Goal: Task Accomplishment & Management: Manage account settings

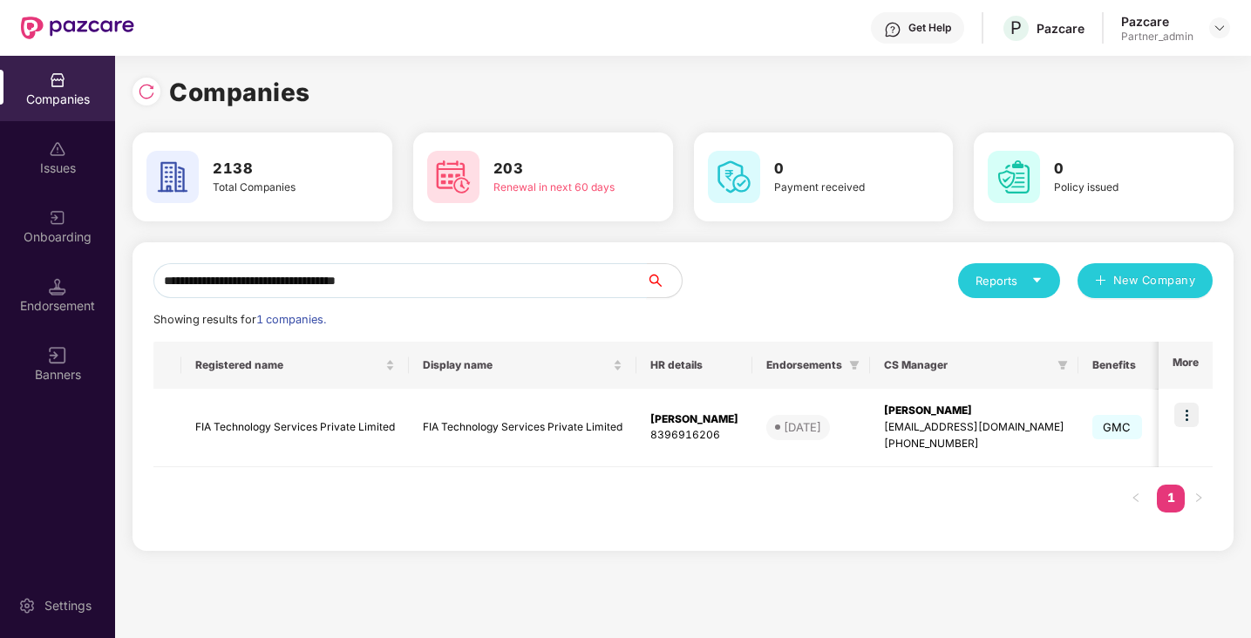
drag, startPoint x: 452, startPoint y: 283, endPoint x: 170, endPoint y: 275, distance: 282.6
click at [165, 279] on input "**********" at bounding box center [399, 280] width 493 height 35
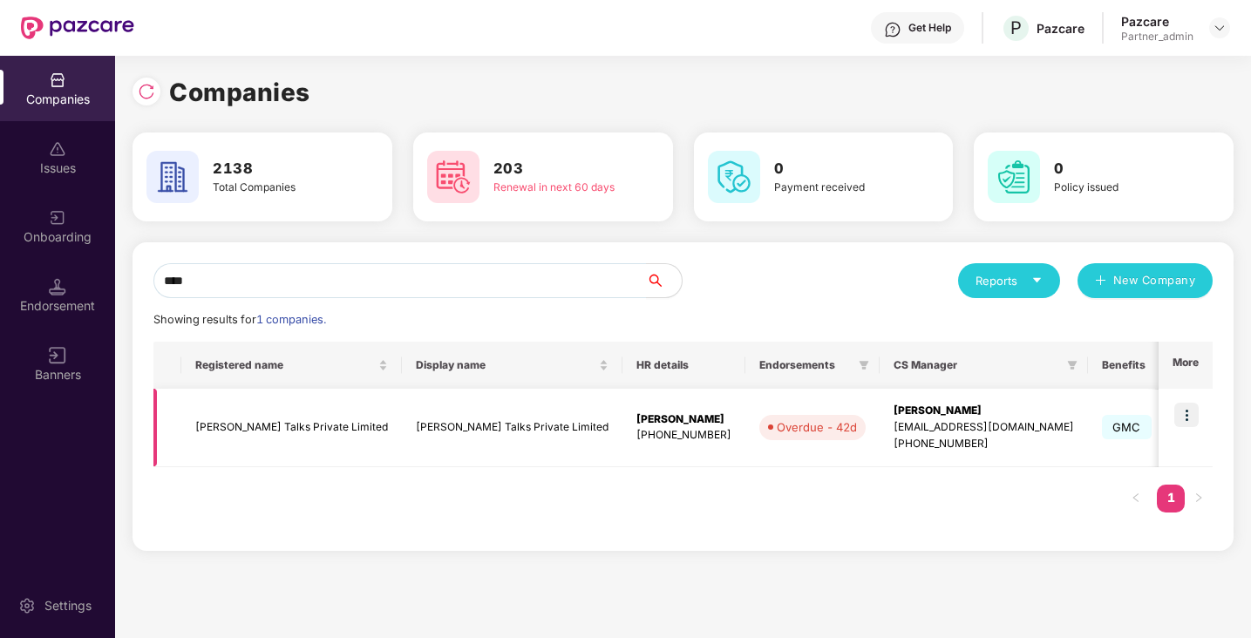
type input "****"
click at [1189, 412] on img at bounding box center [1186, 415] width 24 height 24
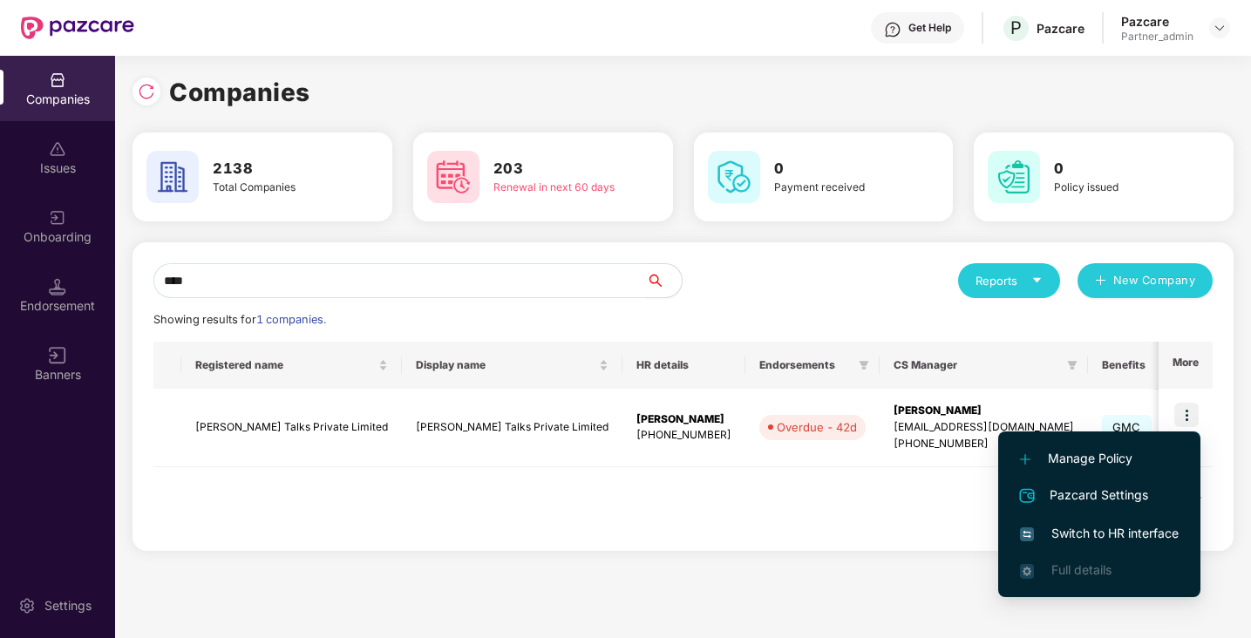
click at [1088, 527] on span "Switch to HR interface" at bounding box center [1099, 533] width 159 height 19
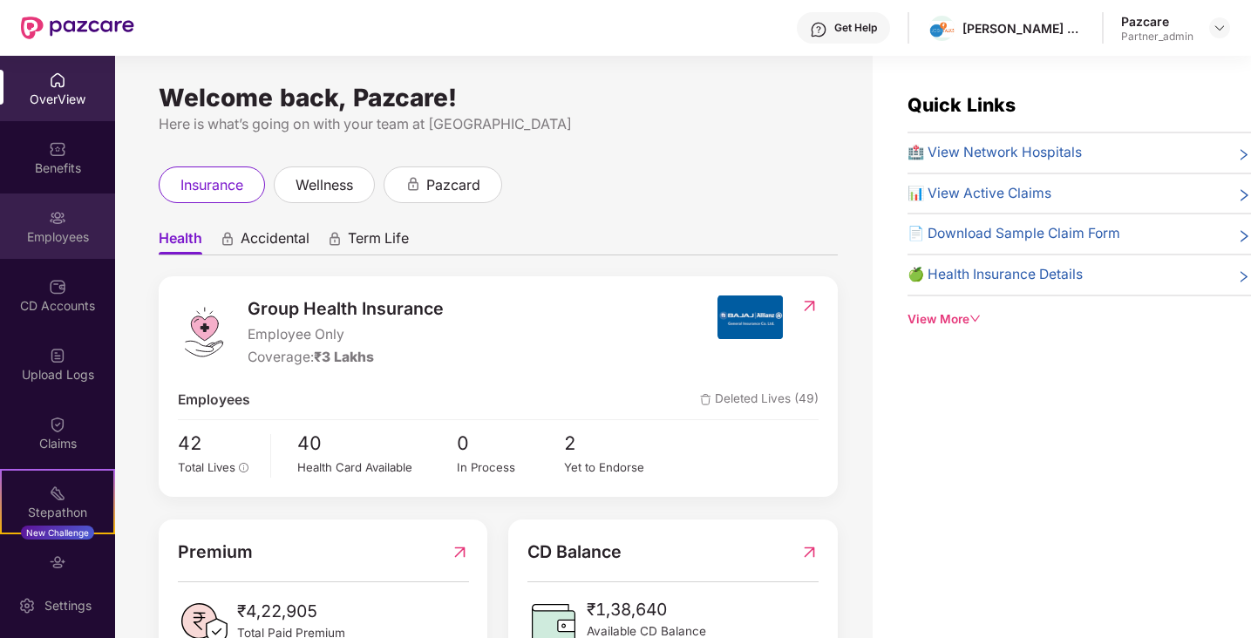
click at [76, 216] on div "Employees" at bounding box center [57, 226] width 115 height 65
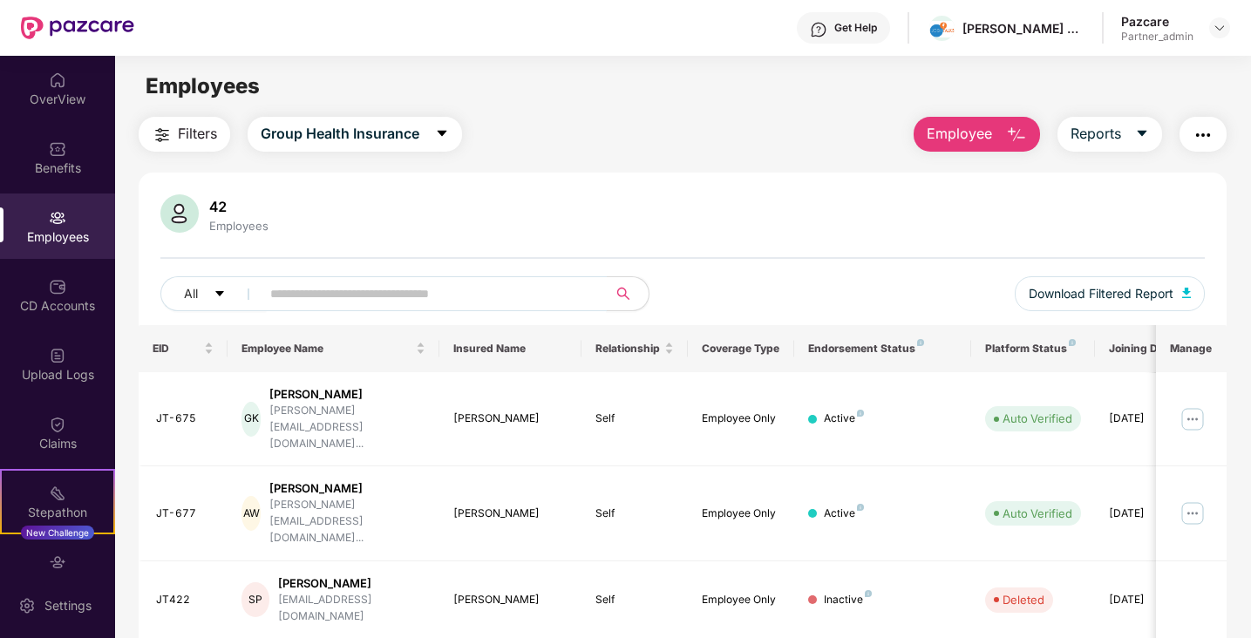
click at [341, 296] on input "text" at bounding box center [426, 294] width 313 height 26
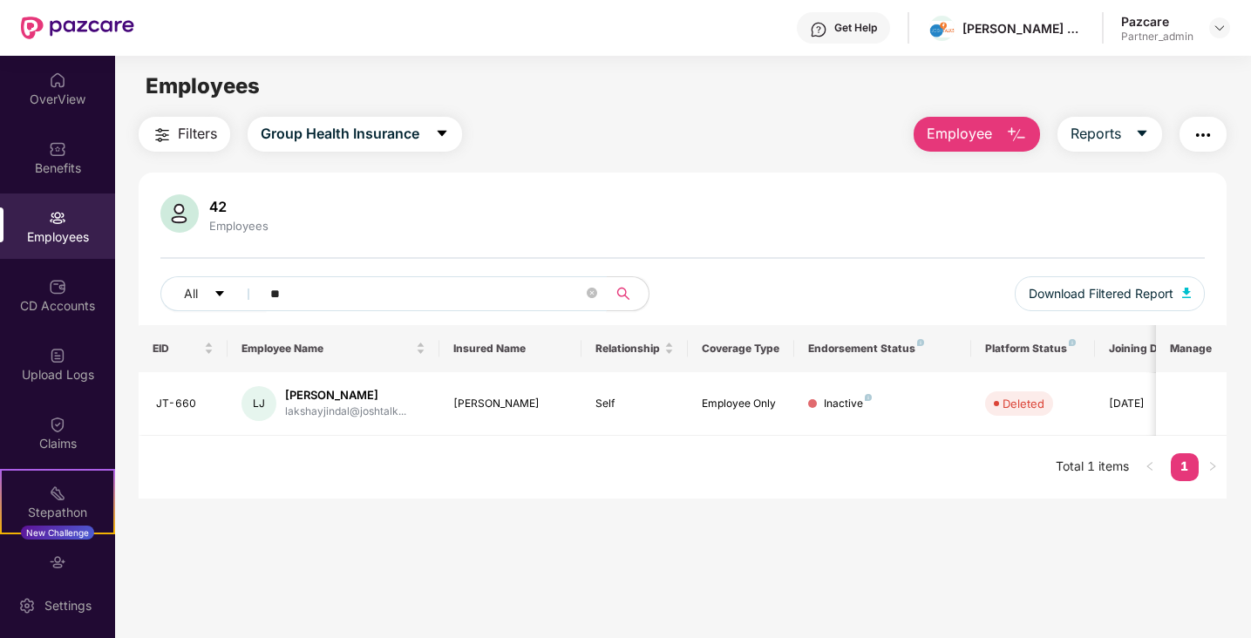
type input "*"
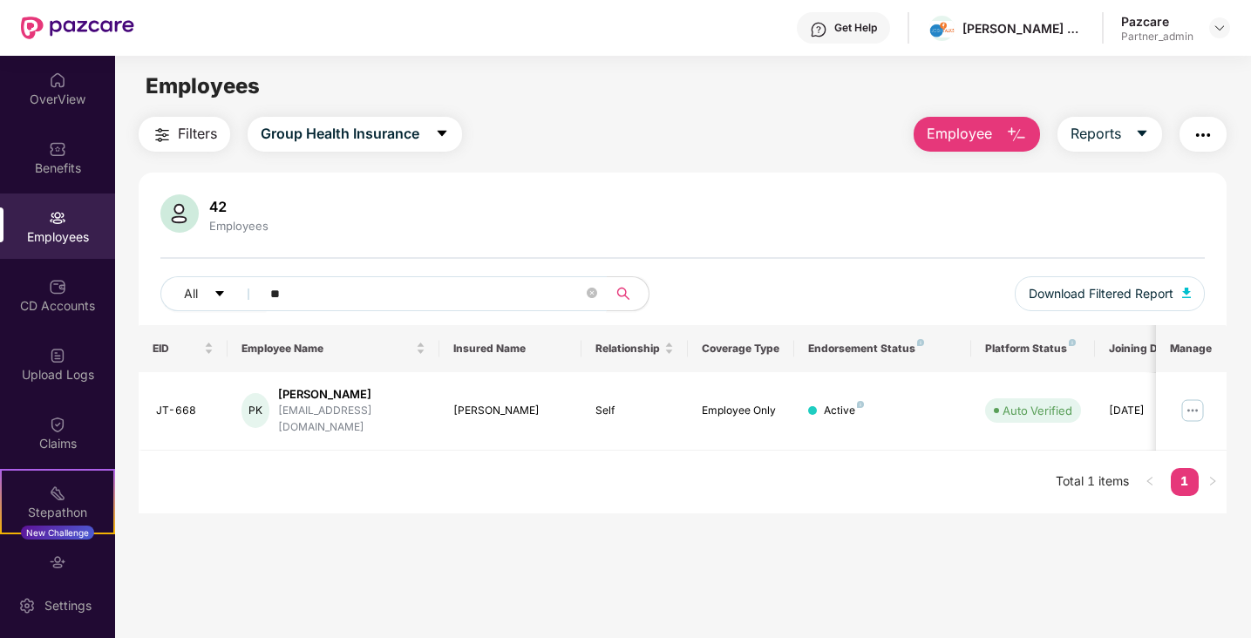
type input "*"
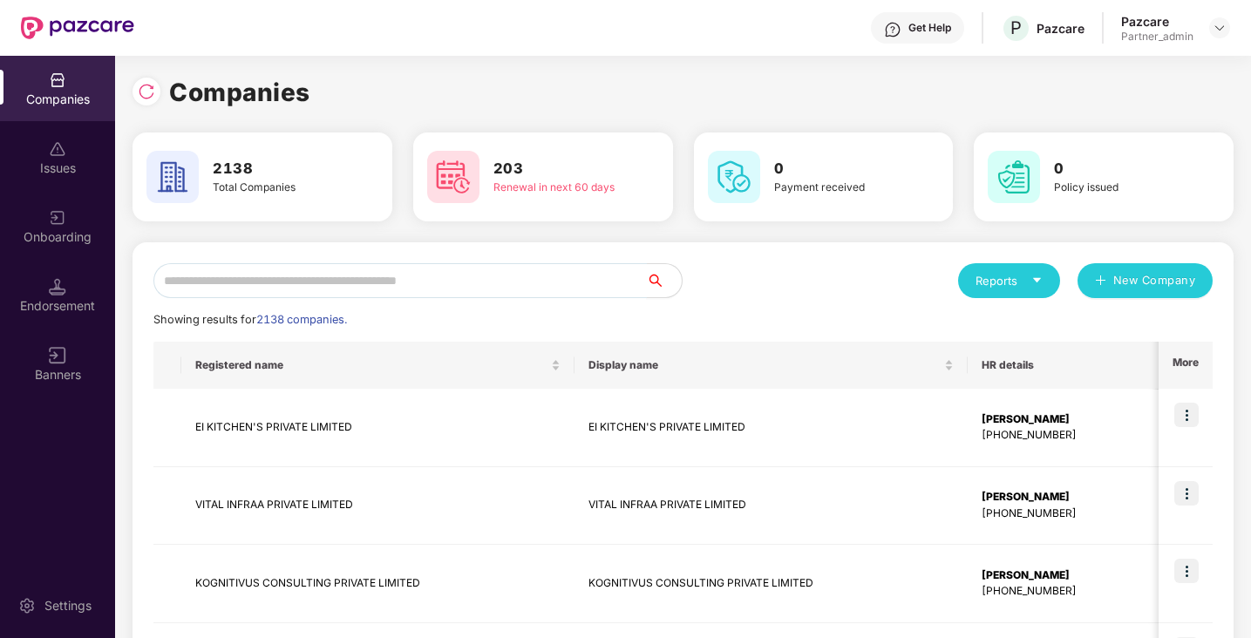
click at [288, 275] on input "text" at bounding box center [399, 280] width 493 height 35
click at [257, 291] on input "text" at bounding box center [399, 280] width 493 height 35
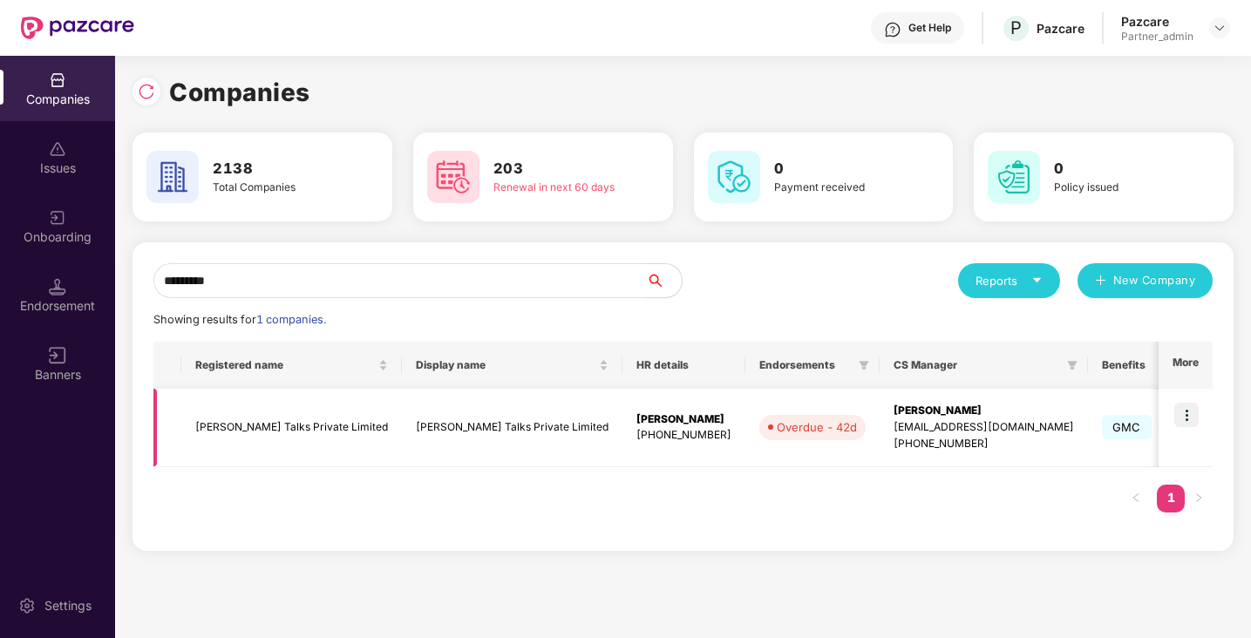
type input "*********"
click at [1192, 416] on img at bounding box center [1186, 415] width 24 height 24
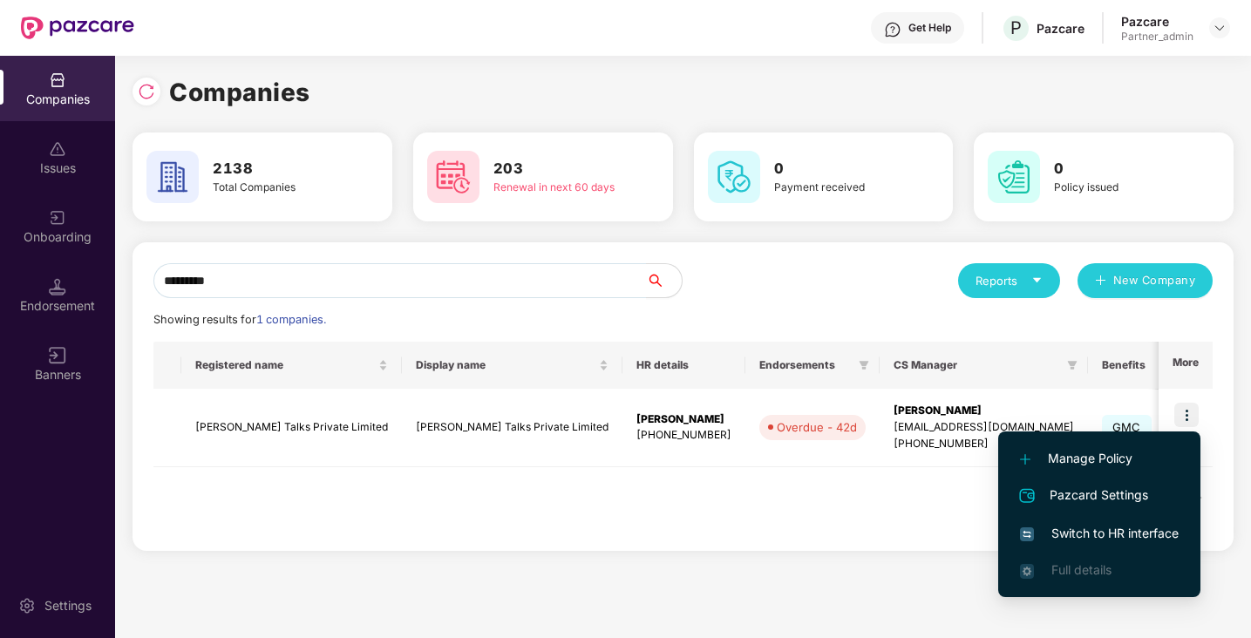
click at [1064, 534] on span "Switch to HR interface" at bounding box center [1099, 533] width 159 height 19
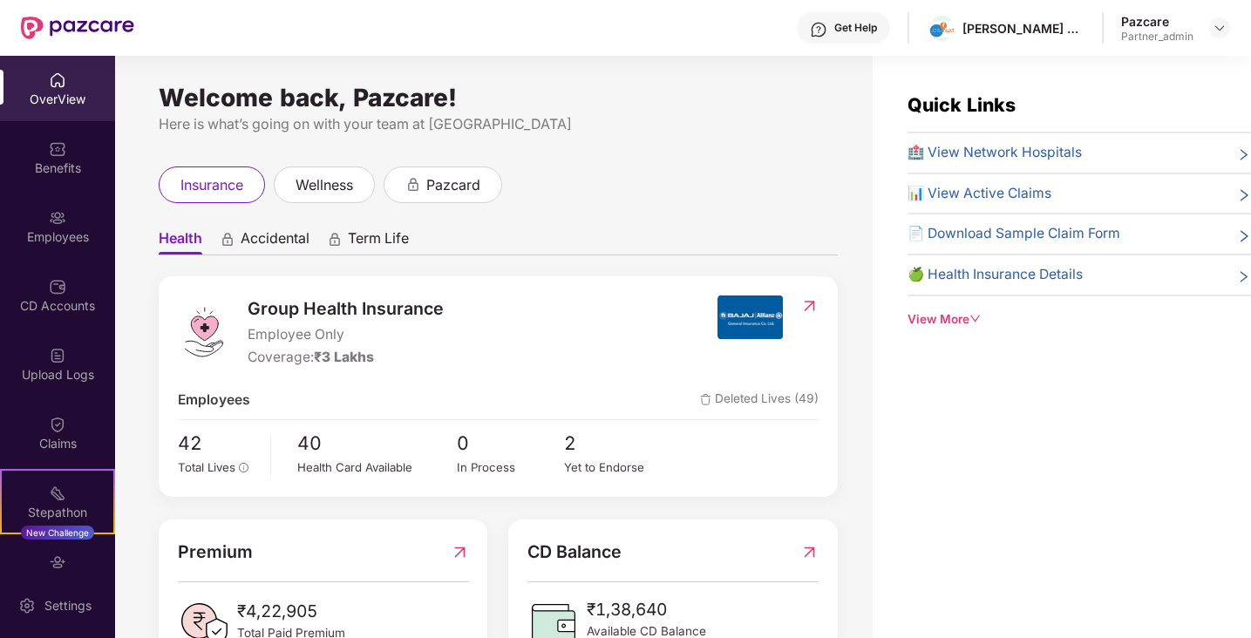
click at [79, 218] on div "Employees" at bounding box center [57, 226] width 115 height 65
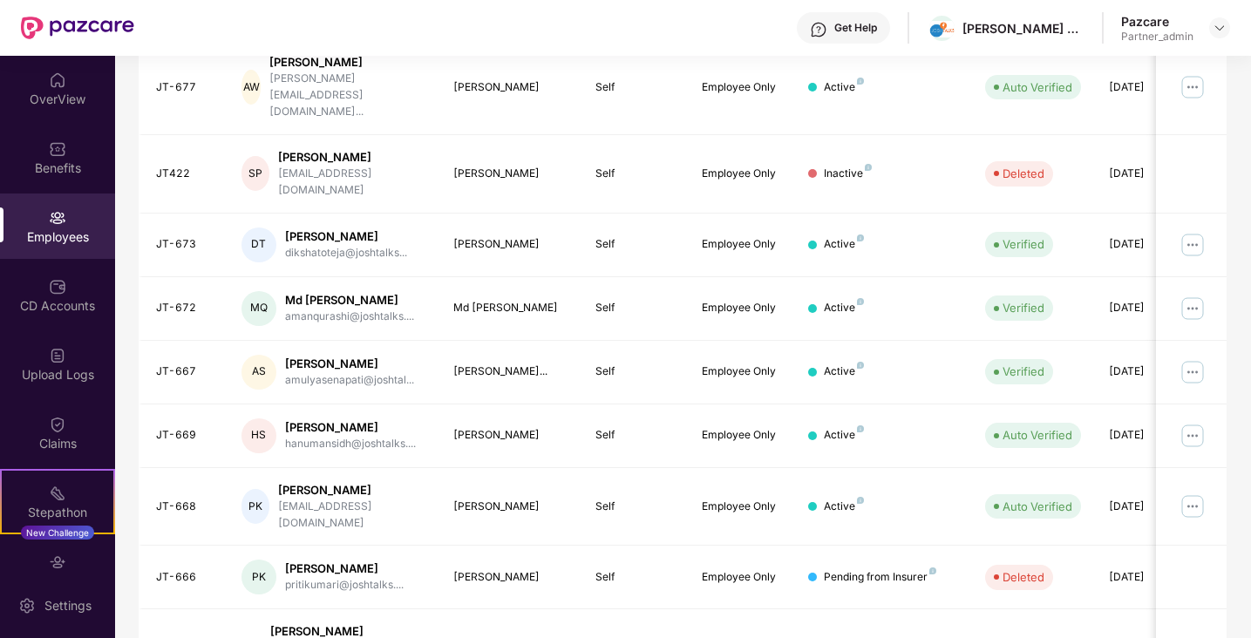
scroll to position [433, 0]
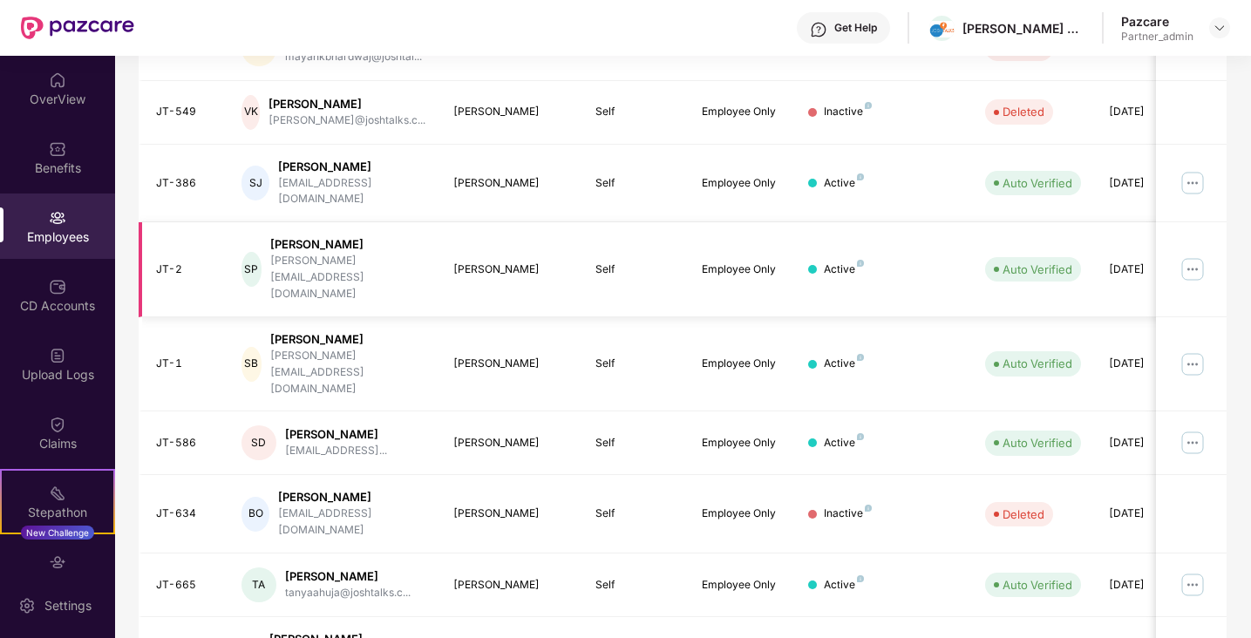
click at [1190, 255] on img at bounding box center [1193, 269] width 28 height 28
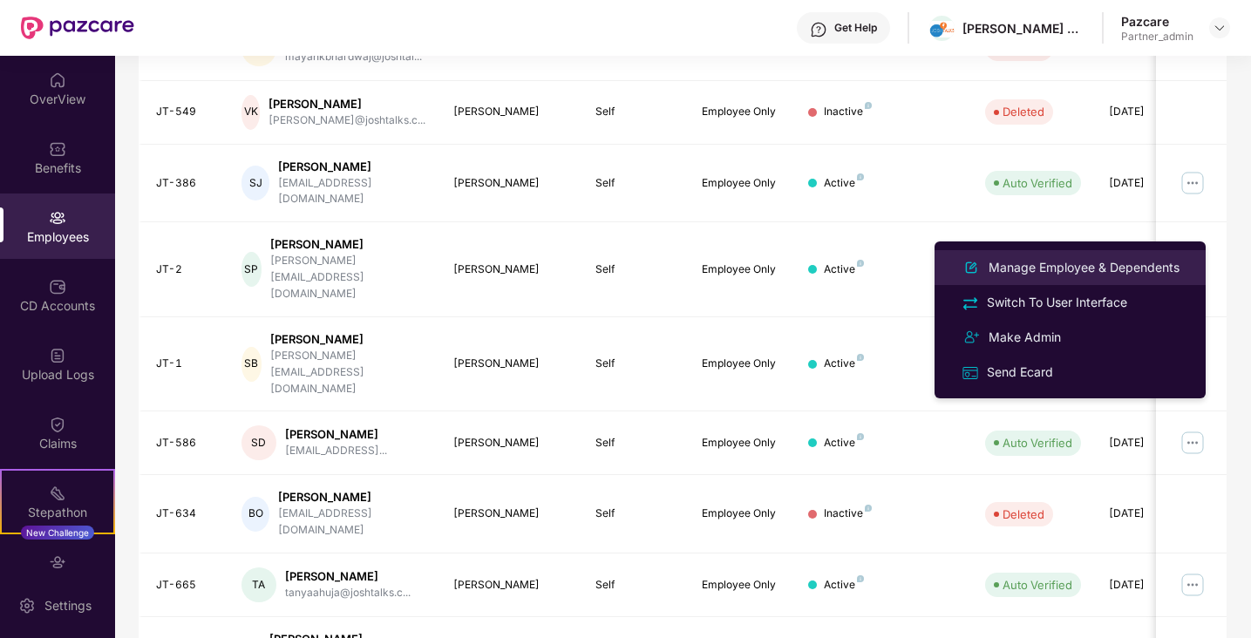
click at [1051, 265] on div "Manage Employee & Dependents" at bounding box center [1084, 267] width 198 height 19
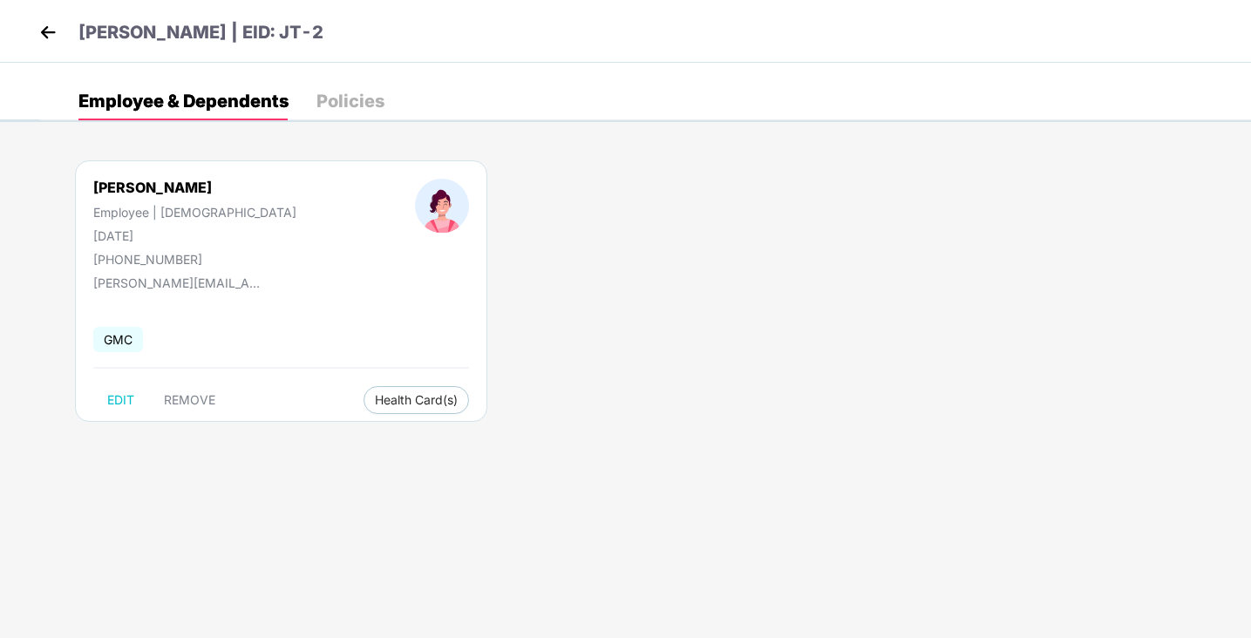
click at [43, 37] on img at bounding box center [48, 32] width 26 height 26
